Goal: Find specific page/section: Find specific page/section

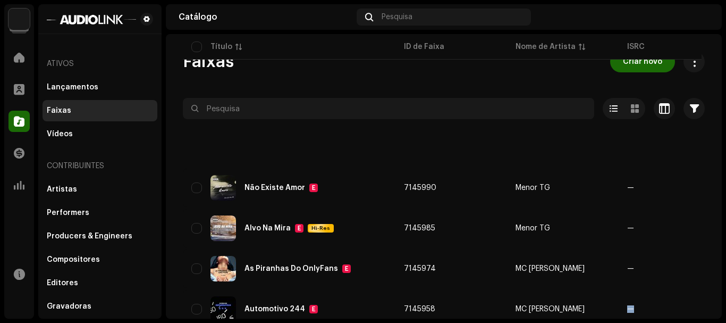
scroll to position [849, 0]
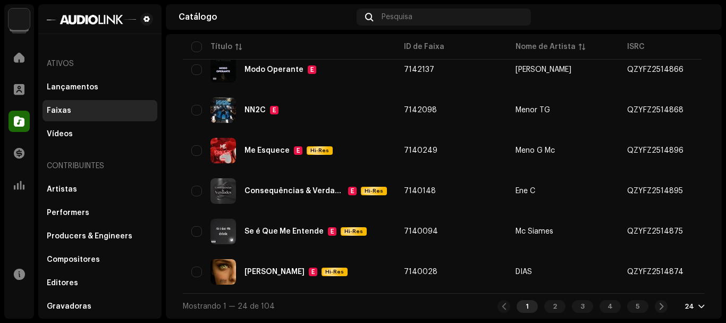
scroll to position [849, 0]
click at [86, 87] on div "Lançamentos" at bounding box center [73, 87] width 52 height 9
